Goal: Use online tool/utility: Use online tool/utility

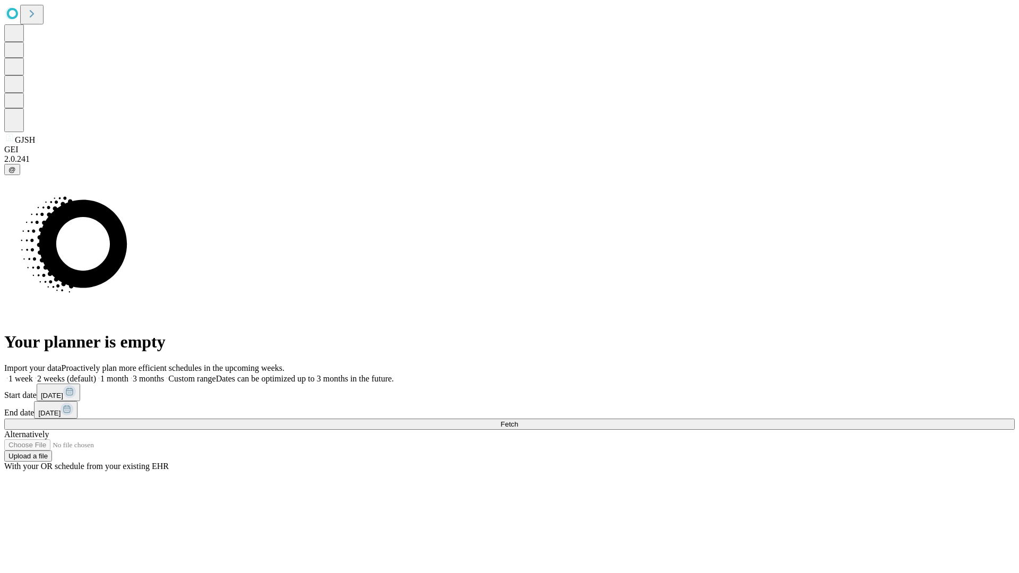
click at [518, 420] on span "Fetch" at bounding box center [510, 424] width 18 height 8
